Goal: Check status: Check status

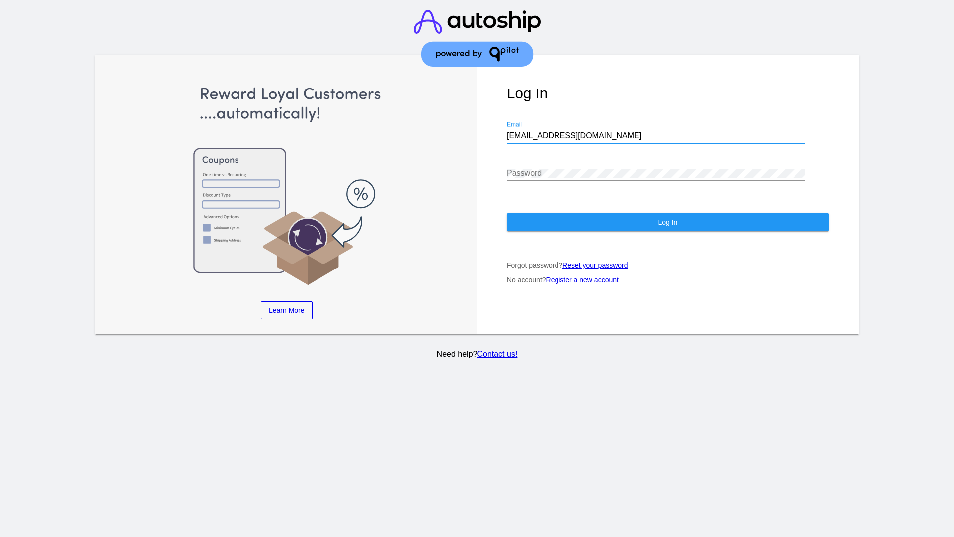
type input "[EMAIL_ADDRESS][DOMAIN_NAME]"
click at [667, 222] on span "Log In" at bounding box center [667, 222] width 19 height 8
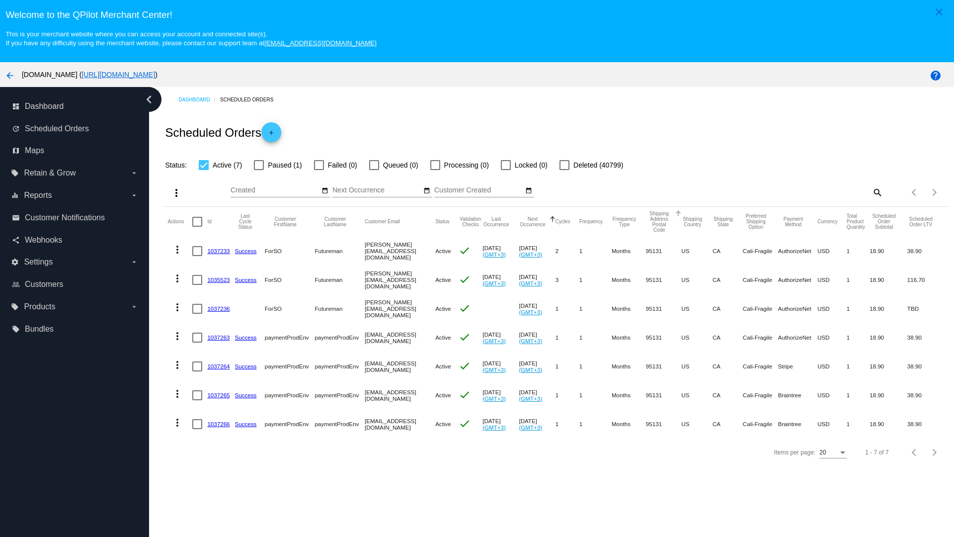
click at [335, 165] on span "Failed (0)" at bounding box center [342, 165] width 29 height 12
click at [319, 170] on input "Failed (0)" at bounding box center [319, 170] width 0 height 0
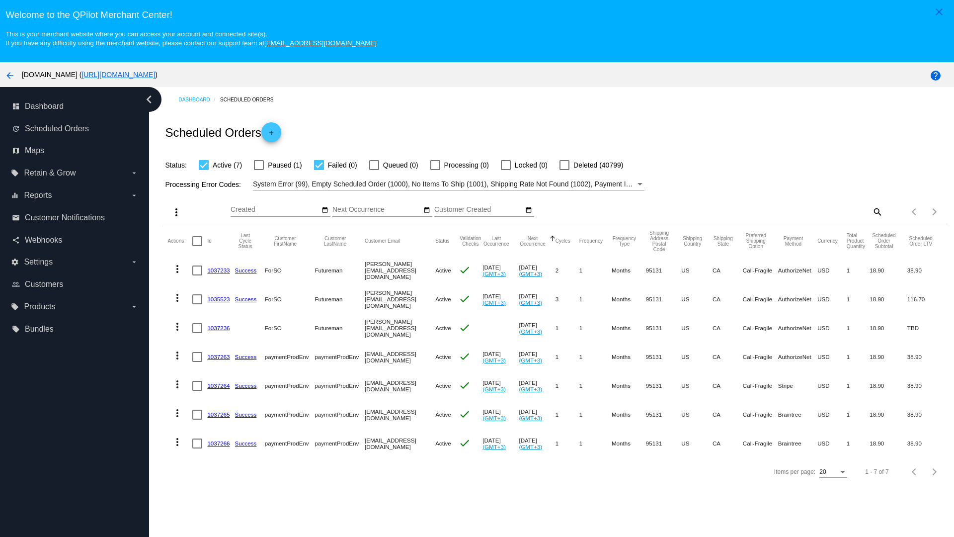
click at [335, 165] on span "Failed (0)" at bounding box center [342, 165] width 29 height 12
click at [319, 170] on input "Failed (0)" at bounding box center [319, 170] width 0 height 0
checkbox input "false"
